Goal: Information Seeking & Learning: Find specific fact

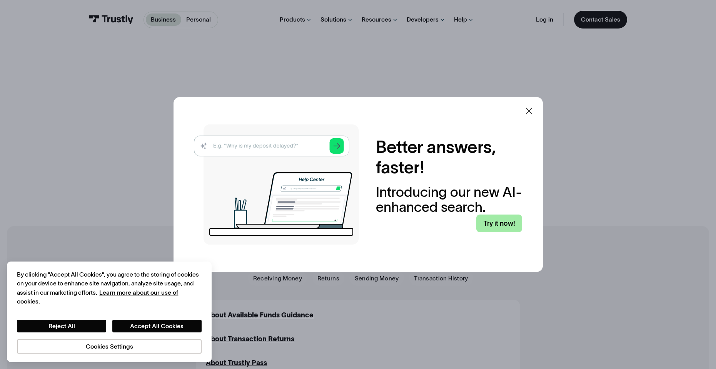
click at [512, 220] on link "Try it now!" at bounding box center [499, 223] width 46 height 18
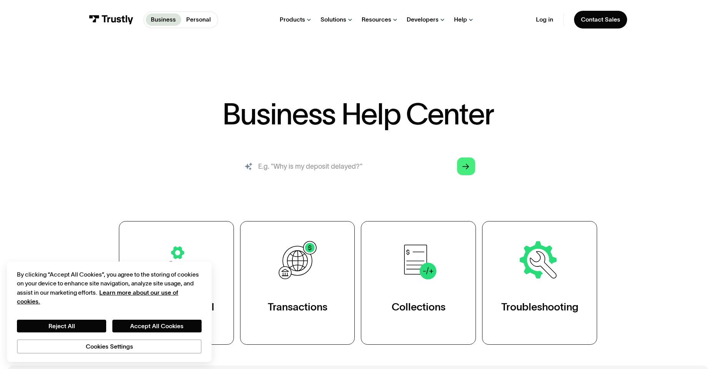
click at [367, 172] on input "search" at bounding box center [358, 165] width 248 height 27
type input "Why is my deposit delayed"
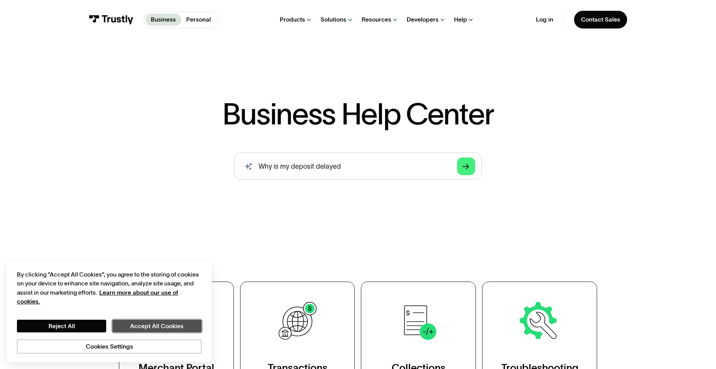
click at [154, 328] on button "Accept All Cookies" at bounding box center [156, 325] width 89 height 13
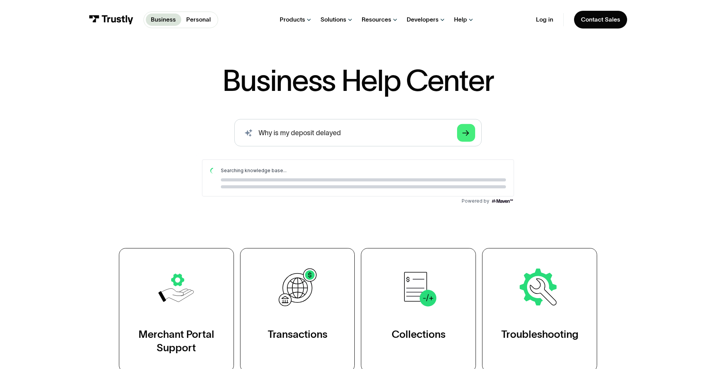
scroll to position [38, 0]
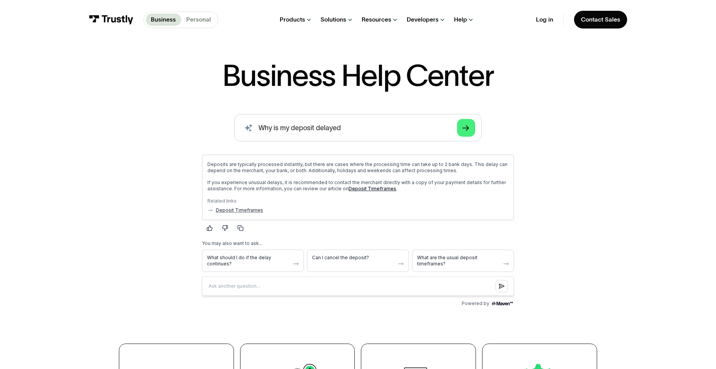
click at [187, 19] on p "Personal" at bounding box center [198, 19] width 25 height 9
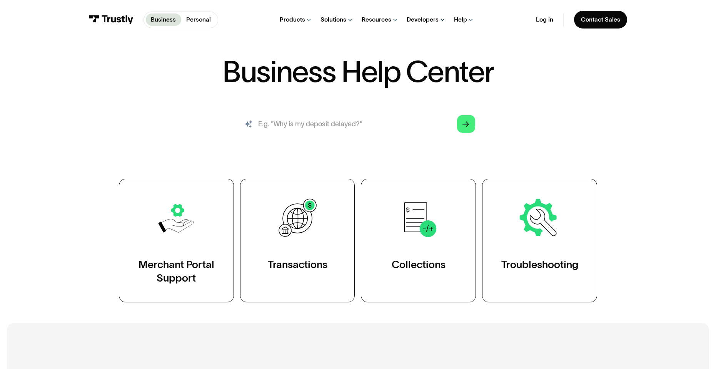
click at [346, 120] on input "search" at bounding box center [358, 123] width 248 height 27
type input "Why is my deposit delayed"
click at [469, 125] on polygon "Search" at bounding box center [465, 124] width 7 height 6
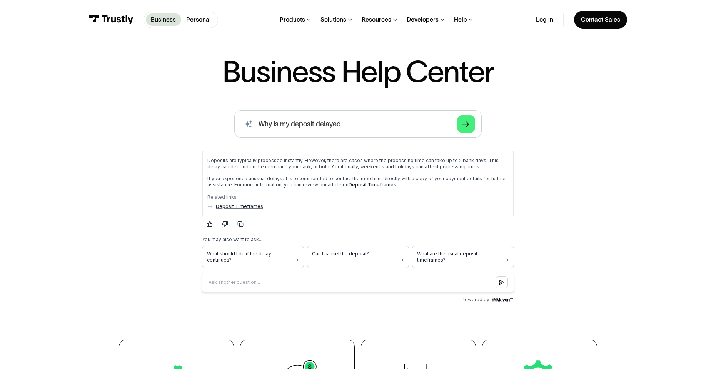
click at [368, 185] on link "Deposit Timeframes" at bounding box center [372, 185] width 48 height 6
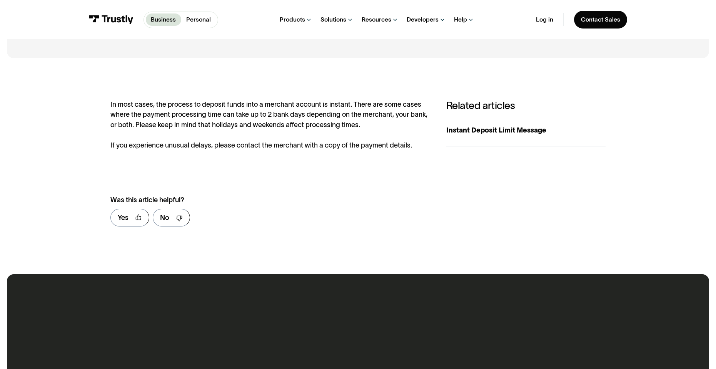
scroll to position [154, 0]
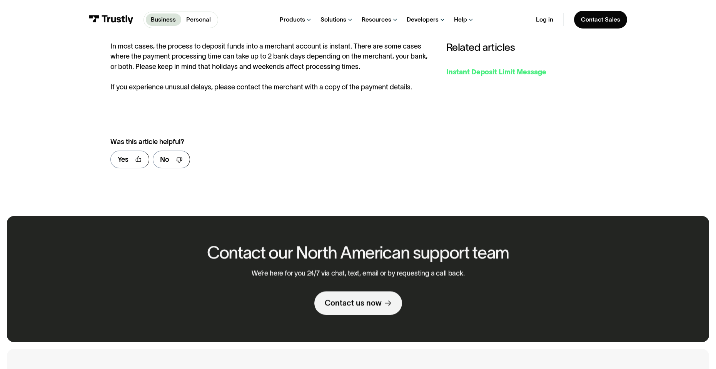
click at [490, 74] on div "Instant Deposit Limit Message" at bounding box center [525, 72] width 159 height 10
